Goal: Information Seeking & Learning: Learn about a topic

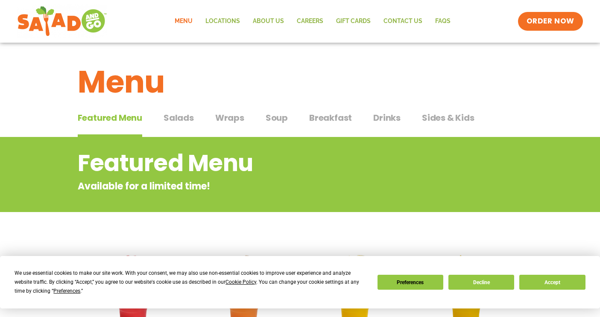
click at [180, 121] on span "Salads" at bounding box center [179, 117] width 30 height 13
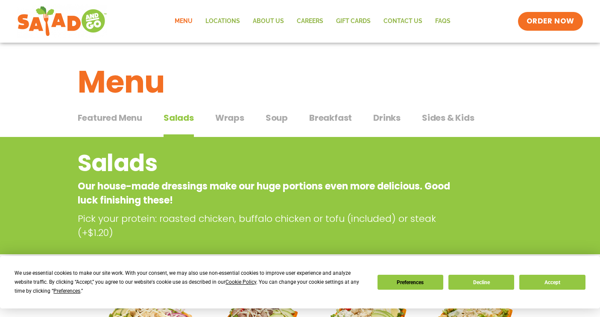
click at [279, 116] on span "Soup" at bounding box center [277, 117] width 22 height 13
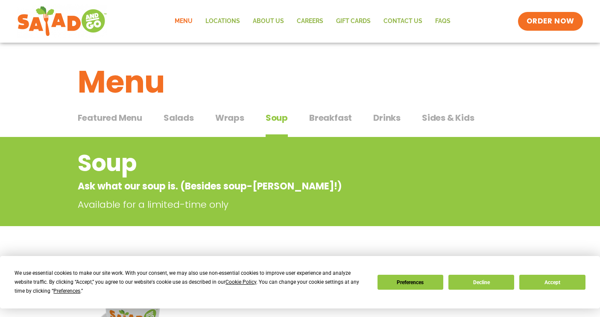
click at [229, 116] on span "Wraps" at bounding box center [229, 117] width 29 height 13
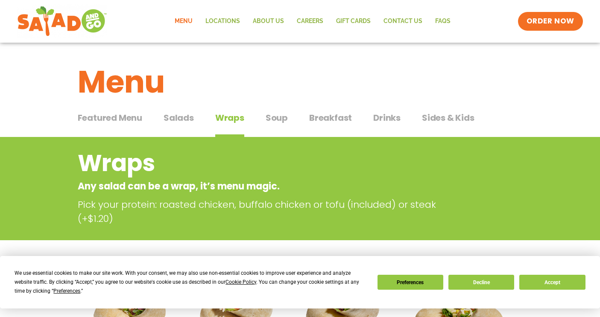
click at [172, 117] on span "Salads" at bounding box center [179, 117] width 30 height 13
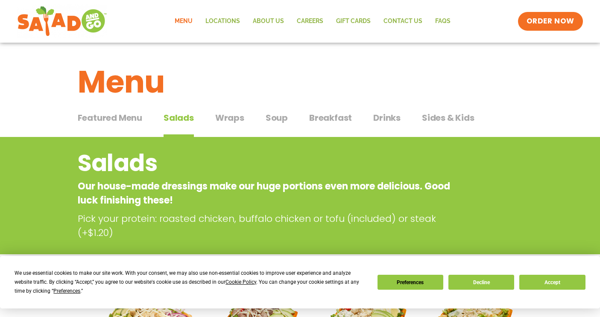
click at [119, 119] on span "Featured Menu" at bounding box center [110, 117] width 65 height 13
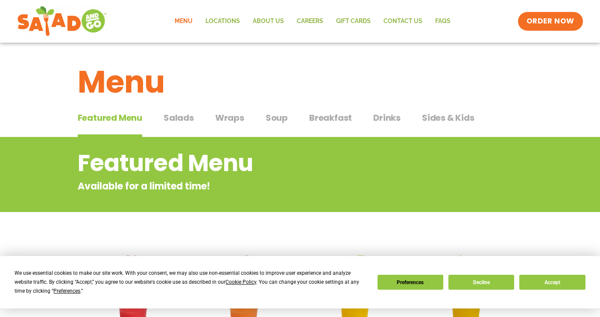
click at [174, 114] on span "Salads" at bounding box center [179, 117] width 30 height 13
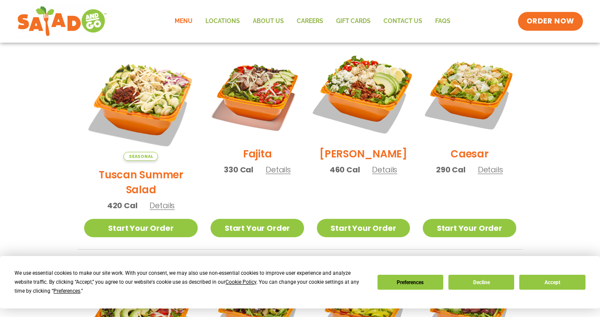
scroll to position [238, 0]
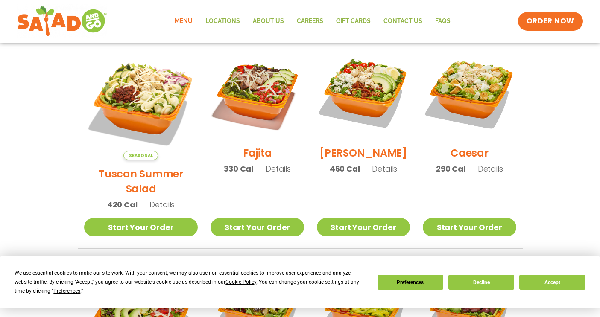
click at [373, 174] on span "Details" at bounding box center [384, 169] width 25 height 11
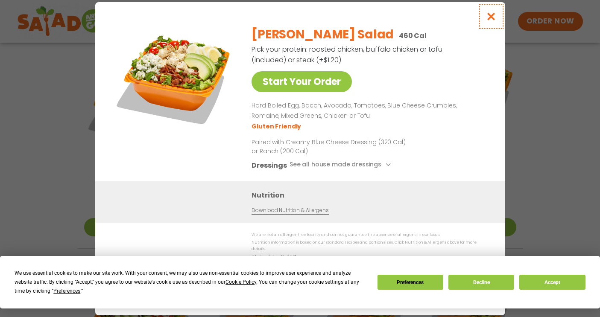
click at [491, 21] on icon "Close modal" at bounding box center [491, 16] width 11 height 9
